Goal: Task Accomplishment & Management: Complete application form

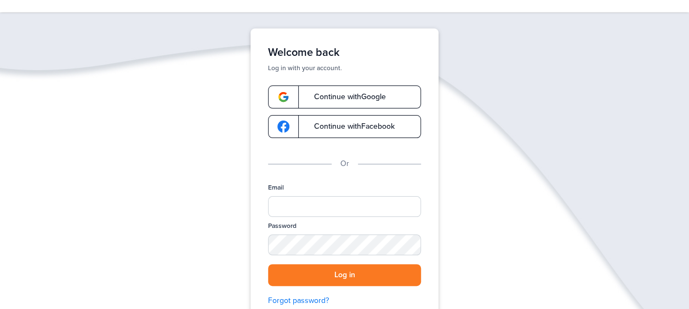
scroll to position [55, 0]
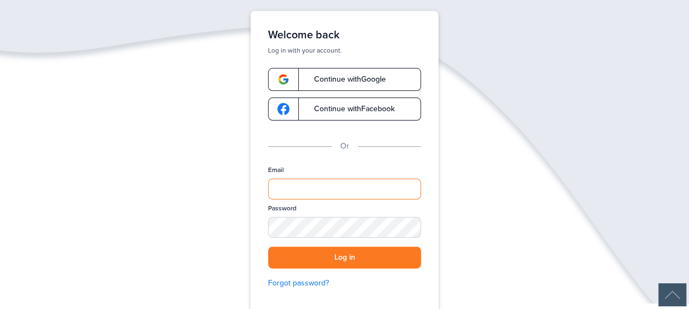
click at [284, 184] on input "Email" at bounding box center [344, 189] width 153 height 21
type input "**********"
click at [264, 229] on div "**********" at bounding box center [344, 163] width 188 height 305
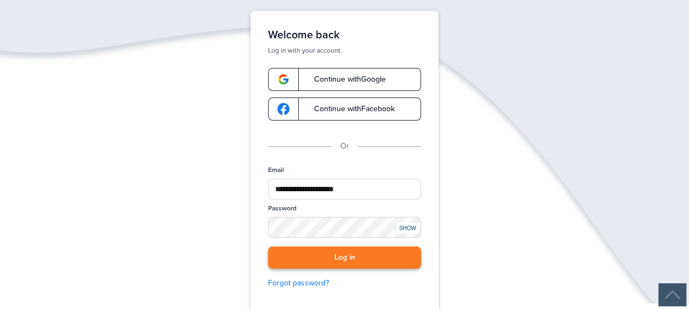
click at [300, 256] on button "Log in" at bounding box center [344, 258] width 153 height 22
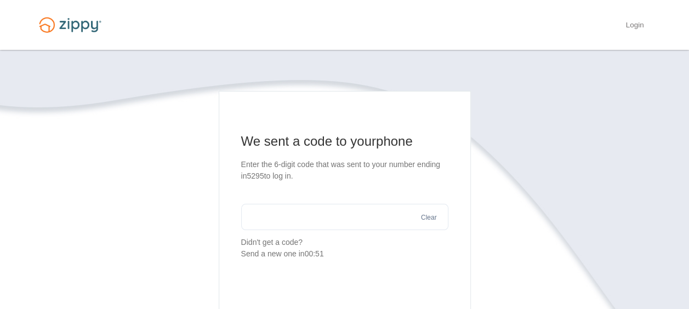
click at [298, 231] on section "We sent a code to your phone Enter the 6-digit code that was sent to your numbe…" at bounding box center [344, 196] width 207 height 127
click at [286, 225] on input "text" at bounding box center [344, 217] width 207 height 26
type input "******"
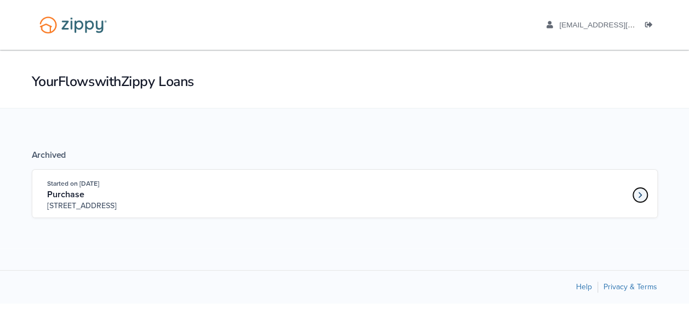
click at [639, 194] on icon "Loan number 4178210" at bounding box center [640, 195] width 4 height 8
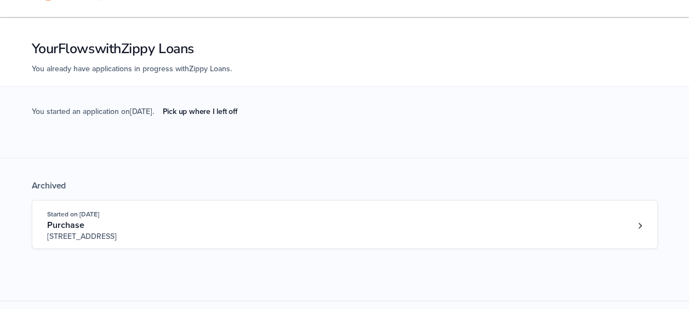
scroll to position [55, 0]
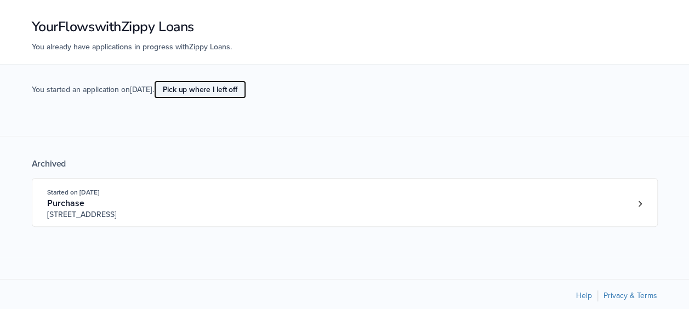
click at [189, 88] on link "Pick up where I left off" at bounding box center [200, 90] width 92 height 18
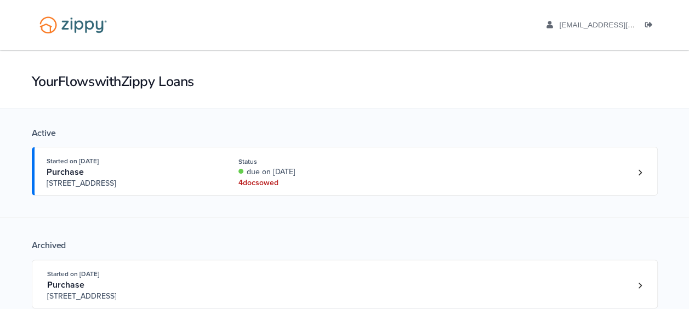
scroll to position [55, 0]
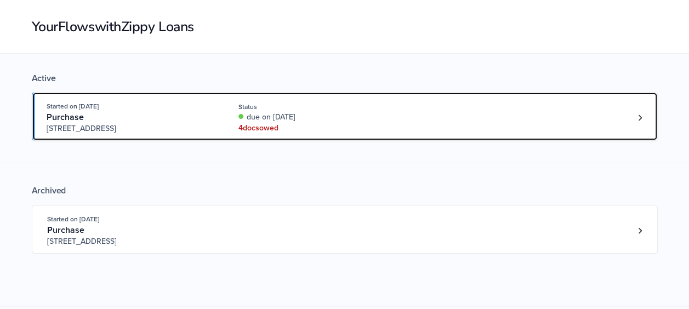
click at [250, 127] on div "4 doc s owed" at bounding box center [311, 128] width 146 height 11
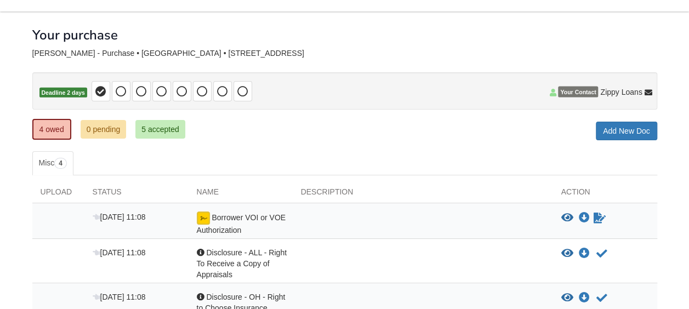
scroll to position [110, 0]
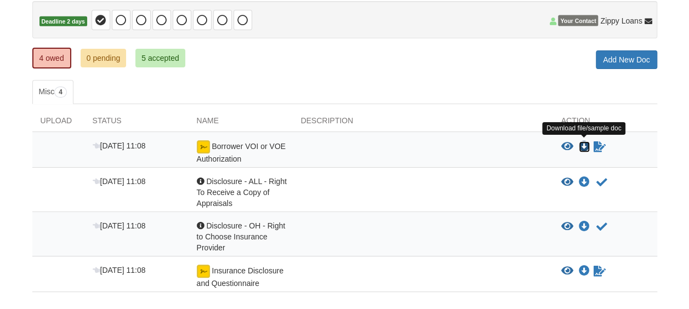
click at [581, 143] on icon "Download Borrower VOI or VOE Authorization" at bounding box center [584, 146] width 11 height 11
click at [597, 145] on icon "Sign Form" at bounding box center [600, 146] width 12 height 11
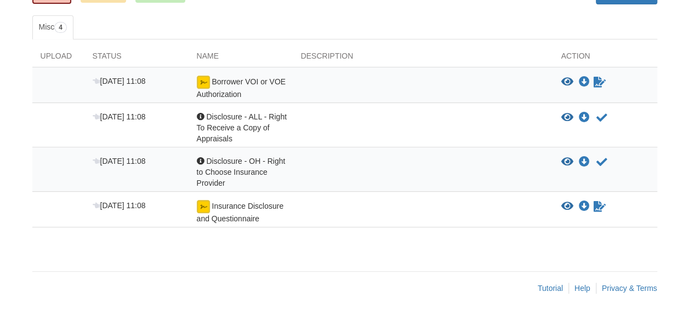
scroll to position [178, 0]
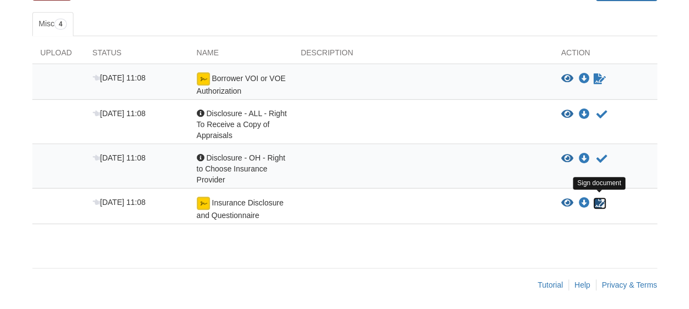
click at [595, 200] on icon "Sign Form" at bounding box center [600, 203] width 12 height 11
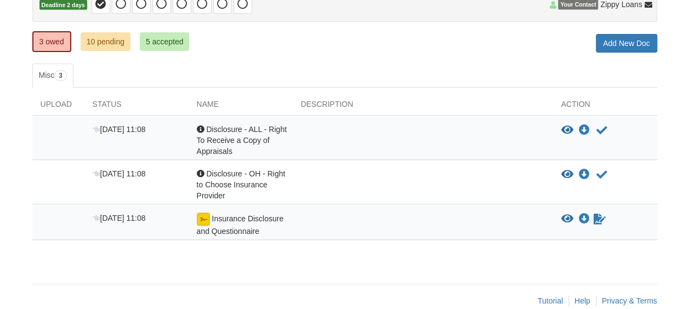
scroll to position [142, 0]
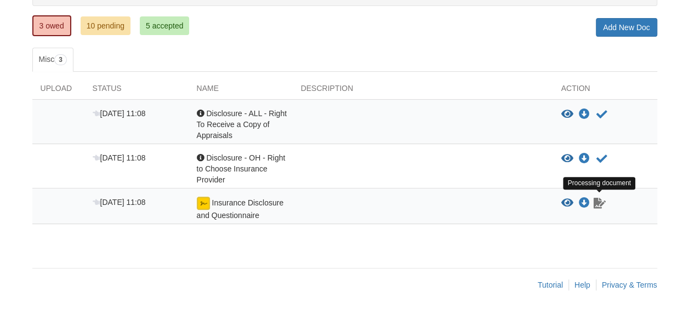
click at [596, 203] on icon "Waiting for your co-borrower to e-sign" at bounding box center [600, 203] width 12 height 11
click at [580, 198] on icon "Download Insurance Disclosure and Questionnaire" at bounding box center [584, 203] width 11 height 11
click at [327, 255] on div "× × × Pending Add Document Notice document will be included in the email sent t…" at bounding box center [344, 104] width 641 height 393
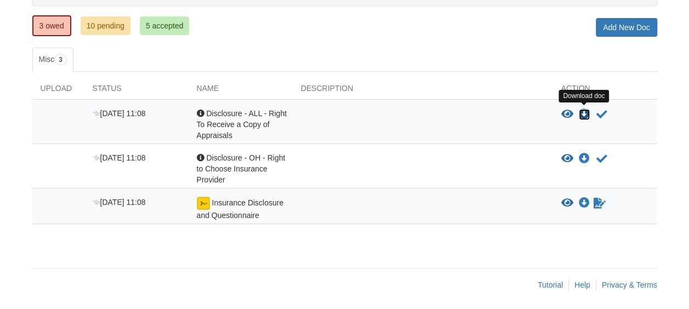
click at [583, 111] on icon "Download Disclosure - ALL - Right To Receive a Copy of Appraisals" at bounding box center [584, 114] width 11 height 11
click at [602, 113] on icon "Acknowledge receipt of document" at bounding box center [601, 114] width 11 height 11
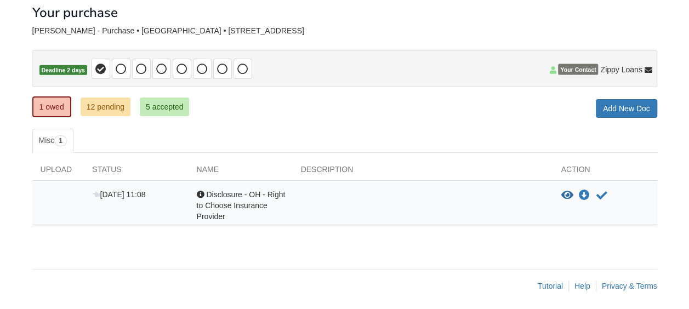
scroll to position [62, 0]
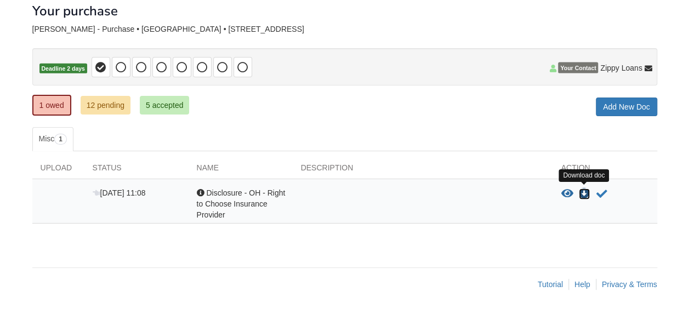
click at [584, 191] on icon "Download Disclosure - OH - Right to Choose Insurance Provider" at bounding box center [584, 194] width 11 height 11
click at [602, 192] on icon "Acknowledge receipt of document" at bounding box center [601, 194] width 11 height 11
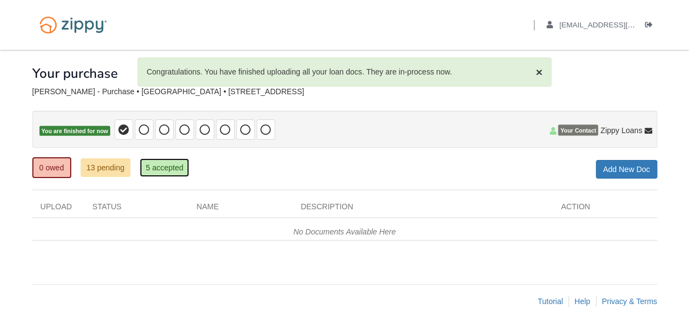
click at [153, 167] on link "5 accepted" at bounding box center [165, 167] width 50 height 19
